Goal: Find specific page/section: Find specific page/section

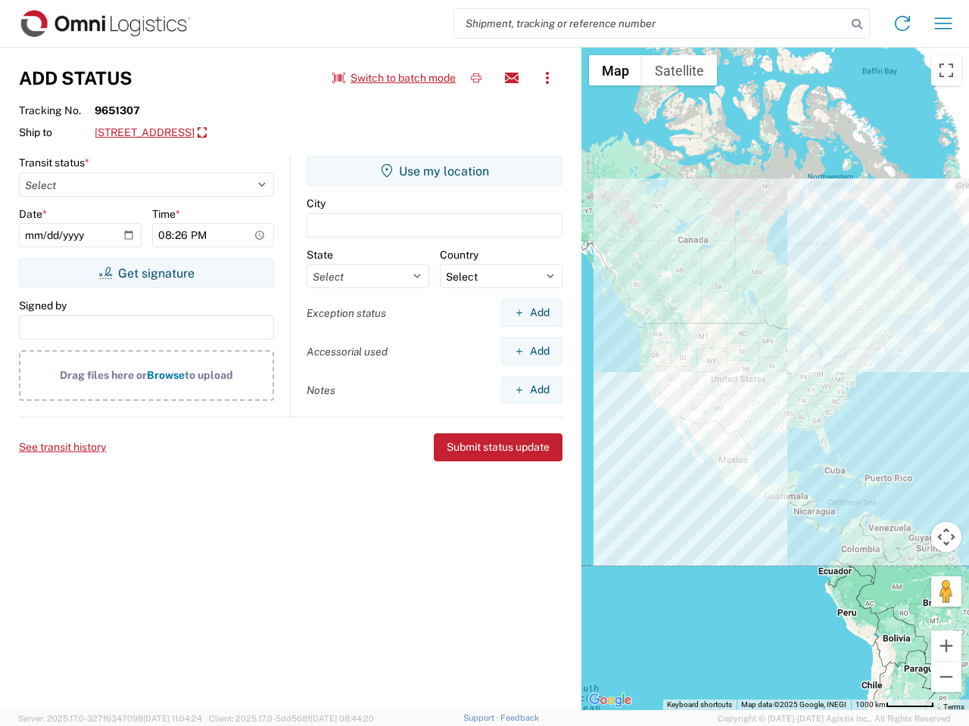
click at [650, 23] on input "search" at bounding box center [650, 23] width 392 height 29
click at [857, 24] on icon at bounding box center [856, 24] width 21 height 21
click at [902, 23] on icon at bounding box center [902, 23] width 24 height 24
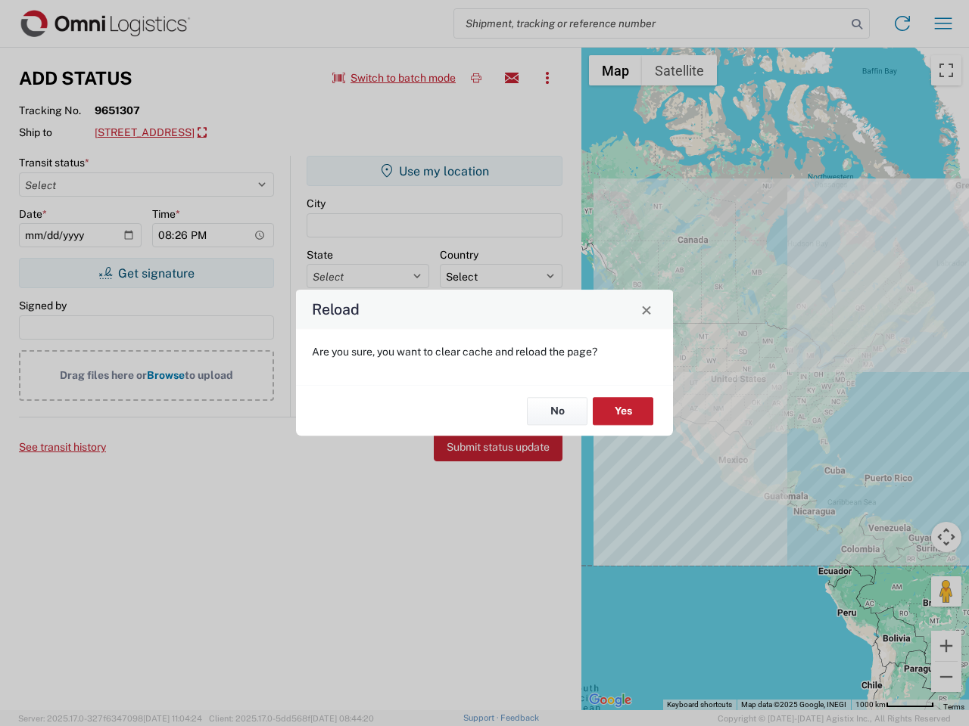
click at [943, 23] on div "Reload Are you sure, you want to clear cache and reload the page? No Yes" at bounding box center [484, 363] width 969 height 726
click at [394, 78] on div "Reload Are you sure, you want to clear cache and reload the page? No Yes" at bounding box center [484, 363] width 969 height 726
click at [476, 78] on div "Reload Are you sure, you want to clear cache and reload the page? No Yes" at bounding box center [484, 363] width 969 height 726
click at [512, 78] on div "Reload Are you sure, you want to clear cache and reload the page? No Yes" at bounding box center [484, 363] width 969 height 726
click at [547, 78] on div "Reload Are you sure, you want to clear cache and reload the page? No Yes" at bounding box center [484, 363] width 969 height 726
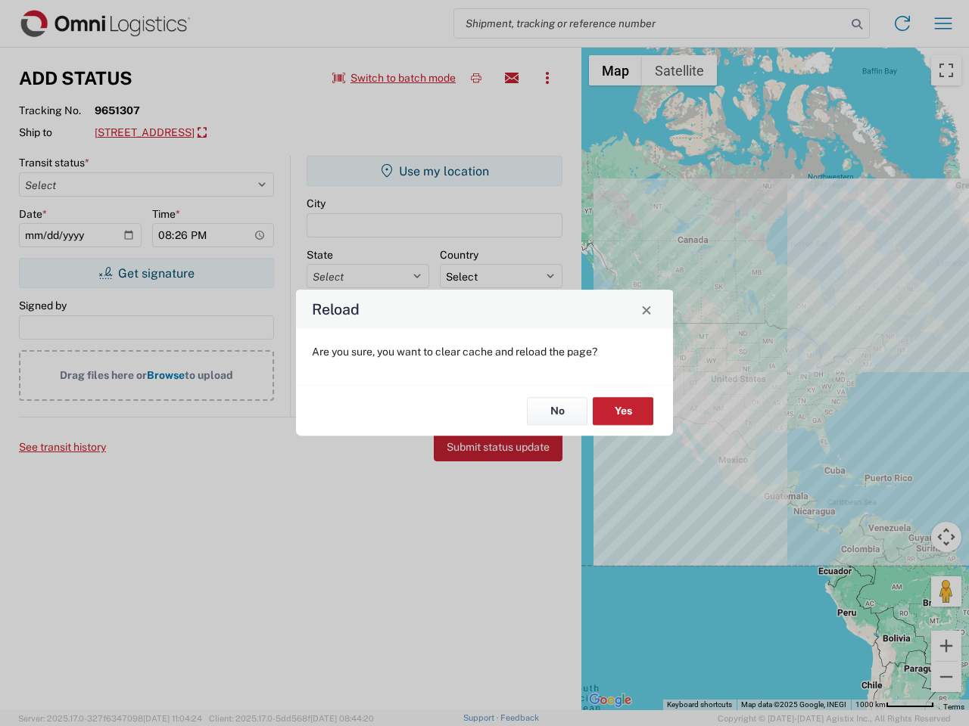
click at [245, 133] on div "Reload Are you sure, you want to clear cache and reload the page? No Yes" at bounding box center [484, 363] width 969 height 726
click at [146, 273] on div "Reload Are you sure, you want to clear cache and reload the page? No Yes" at bounding box center [484, 363] width 969 height 726
